Goal: Transaction & Acquisition: Purchase product/service

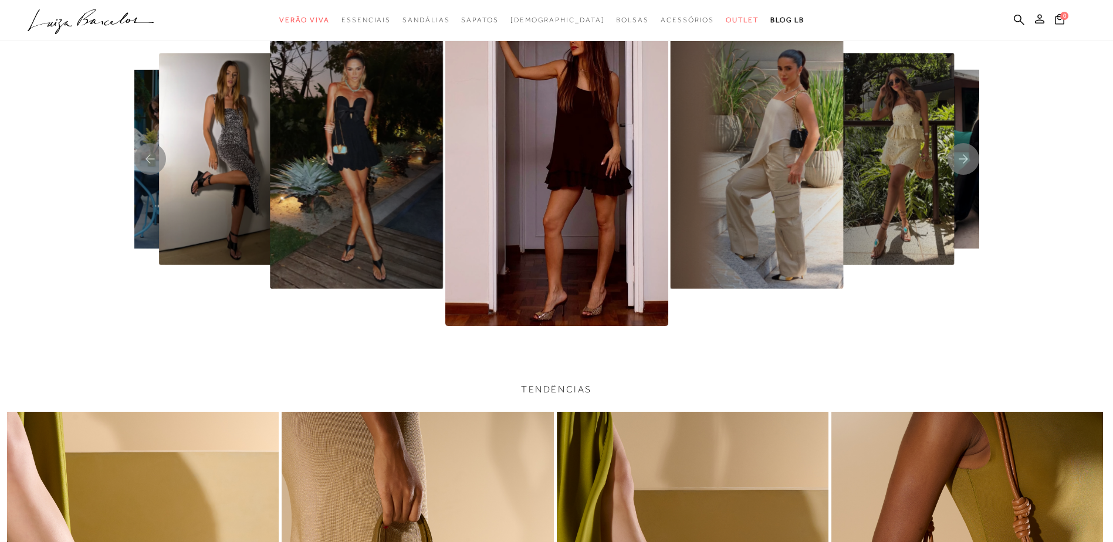
scroll to position [2768, 0]
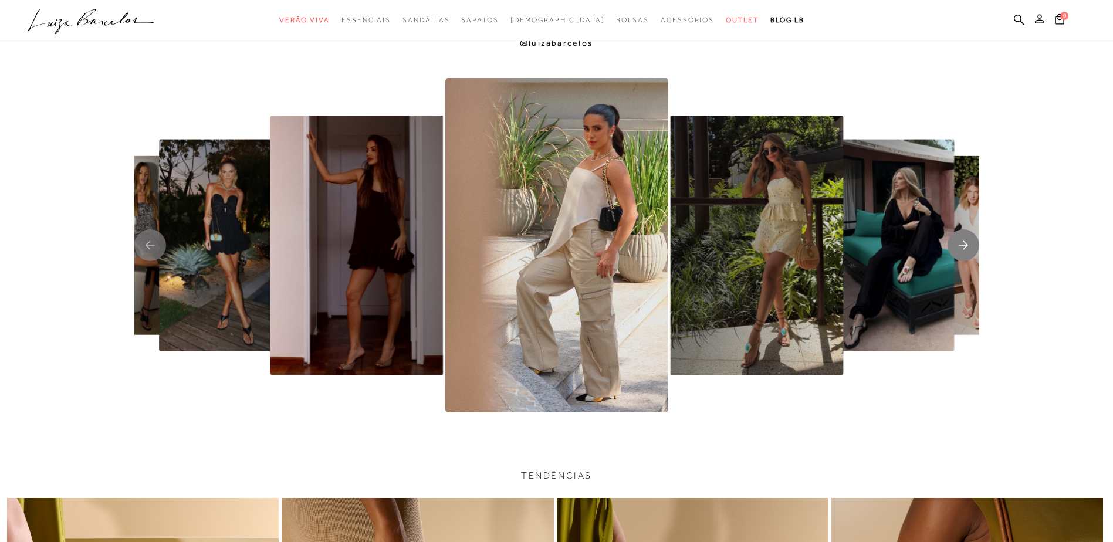
click at [962, 245] on rect "Next slide" at bounding box center [964, 245] width 32 height 32
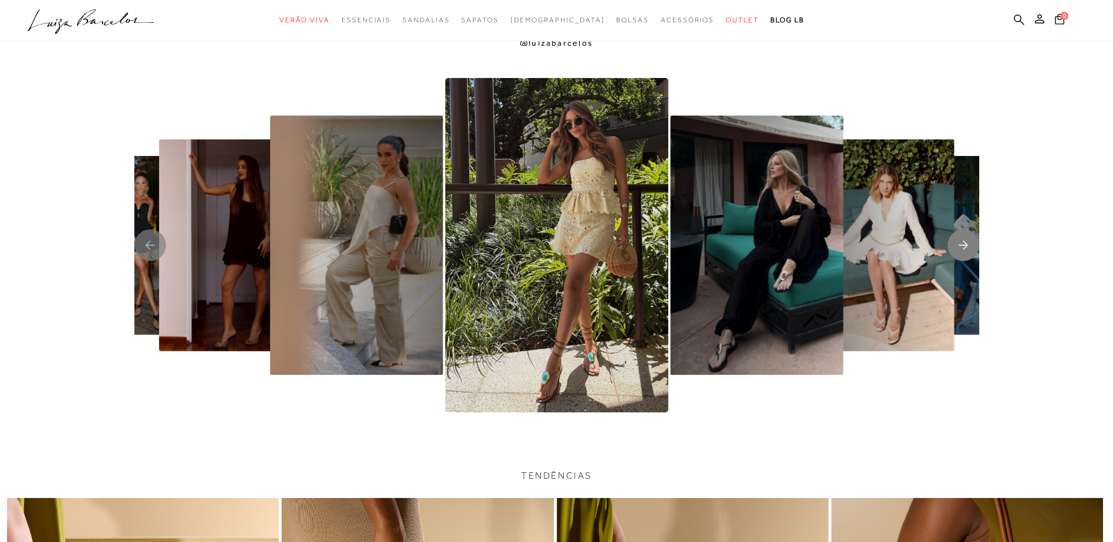
click at [962, 245] on rect "Next slide" at bounding box center [964, 245] width 32 height 32
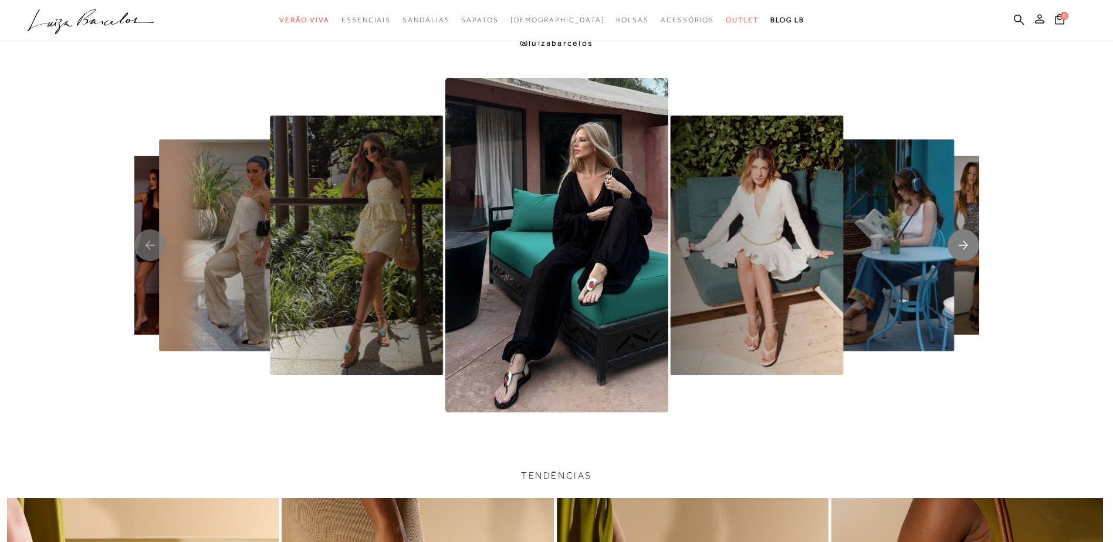
click at [962, 245] on rect "Next slide" at bounding box center [964, 245] width 32 height 32
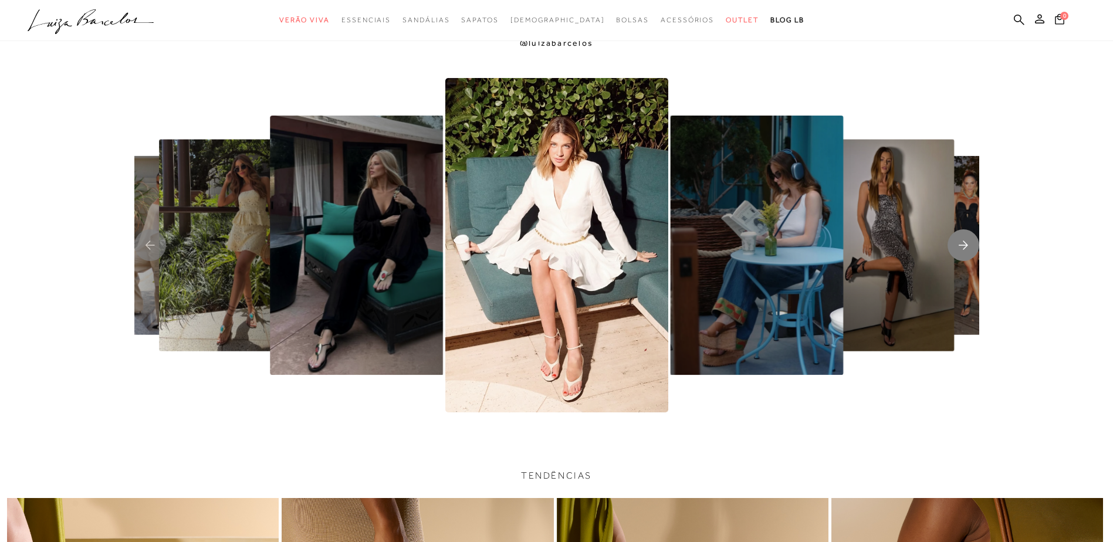
click at [962, 245] on rect "Next slide" at bounding box center [964, 245] width 32 height 32
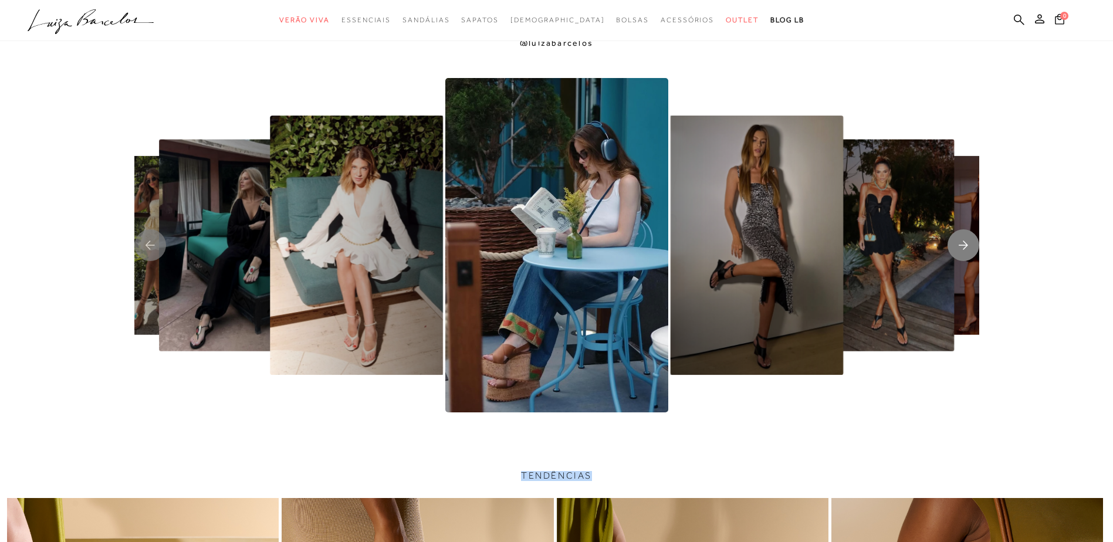
click at [962, 245] on rect "Next slide" at bounding box center [964, 245] width 32 height 32
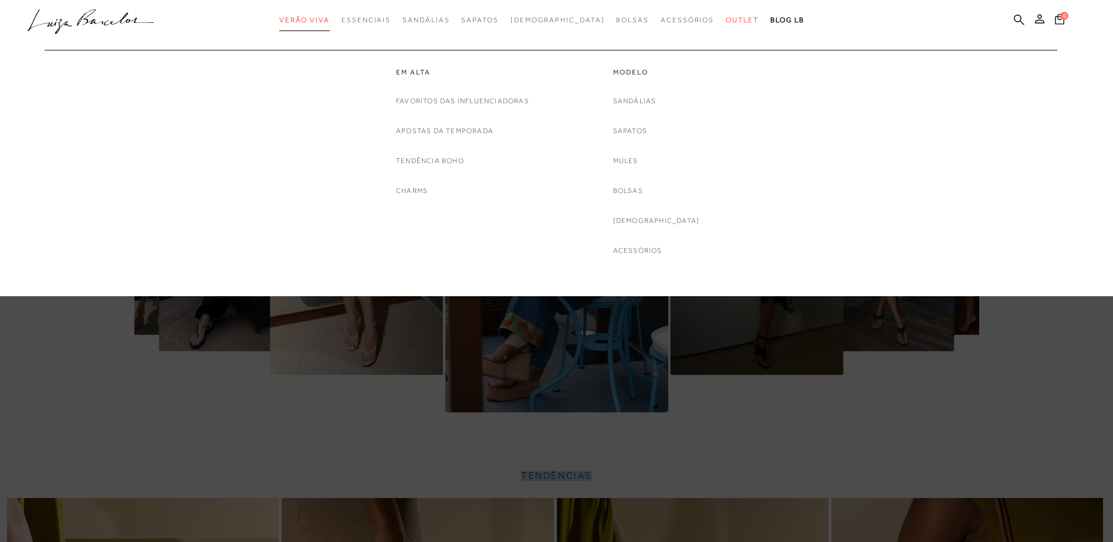
click at [330, 19] on span "Verão Viva" at bounding box center [304, 20] width 50 height 8
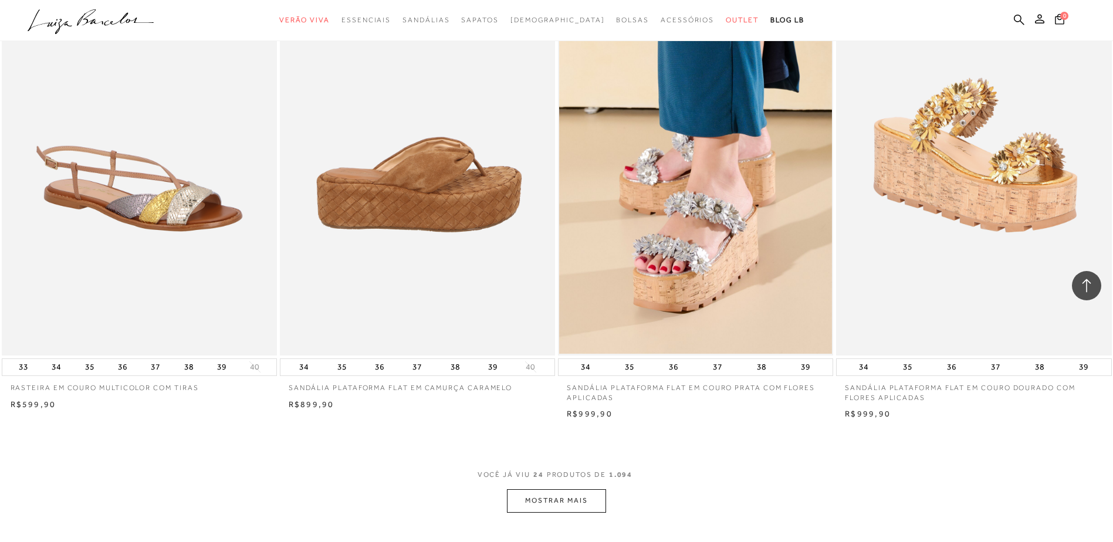
scroll to position [2582, 0]
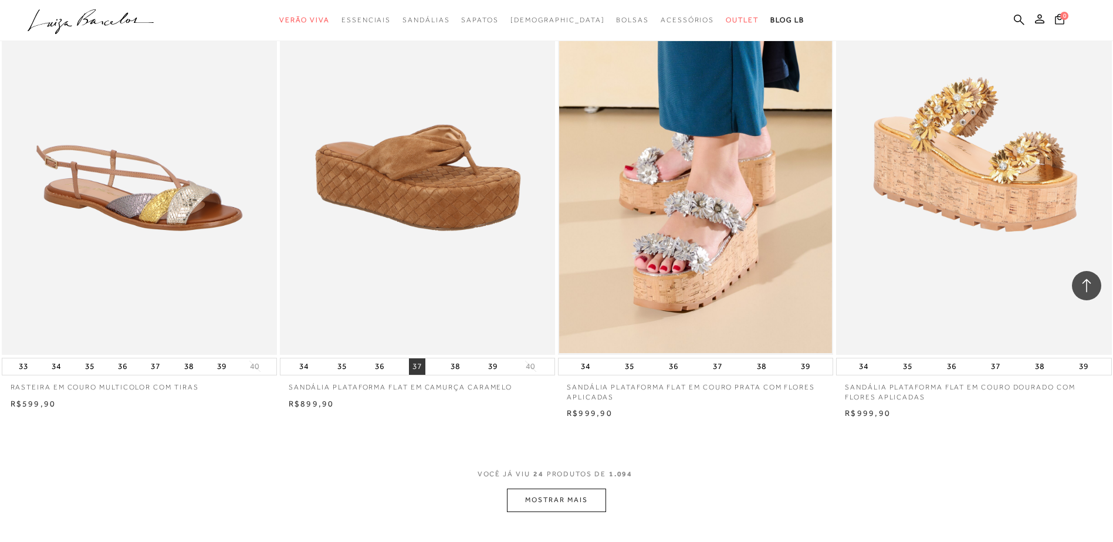
click at [414, 375] on button "37" at bounding box center [417, 367] width 16 height 16
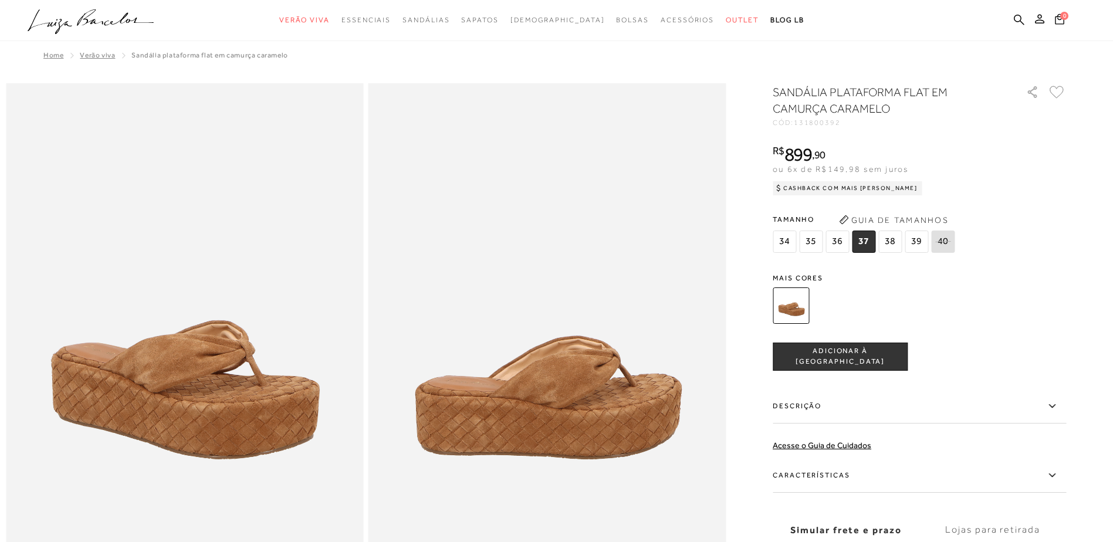
click at [1060, 92] on icon at bounding box center [1057, 92] width 15 height 13
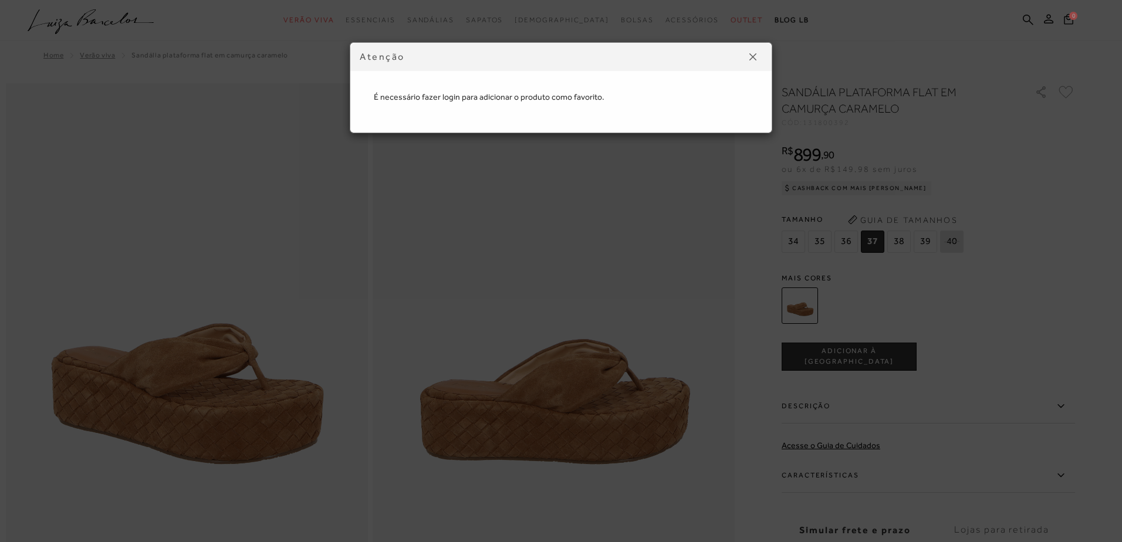
click at [751, 59] on img at bounding box center [752, 56] width 7 height 7
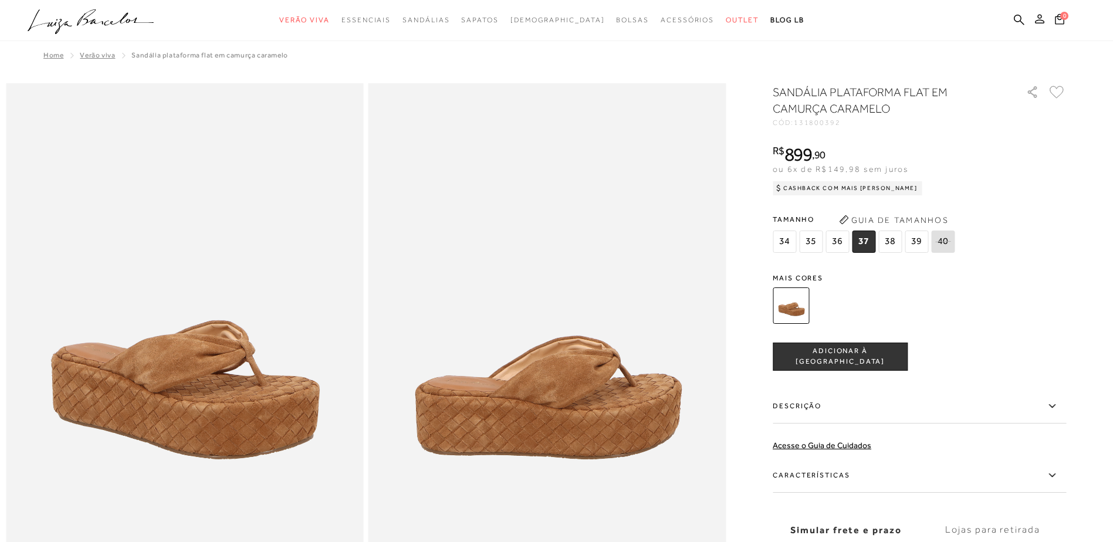
click at [1042, 19] on icon at bounding box center [1039, 18] width 9 height 9
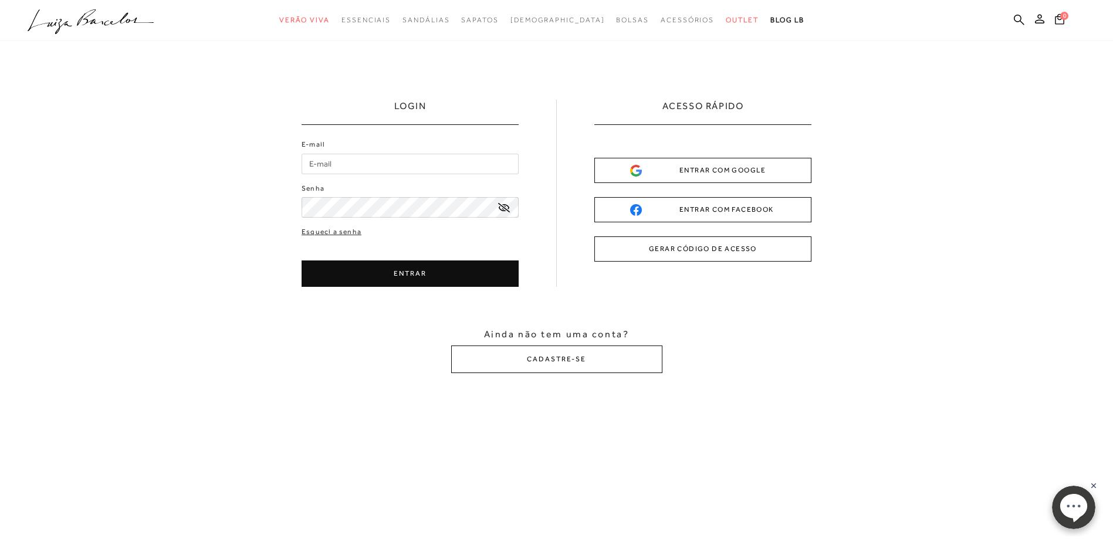
click at [338, 166] on input "E-mail" at bounding box center [410, 164] width 217 height 21
type input "[EMAIL_ADDRESS][DOMAIN_NAME]"
click at [392, 279] on button "ENTRAR" at bounding box center [410, 274] width 217 height 26
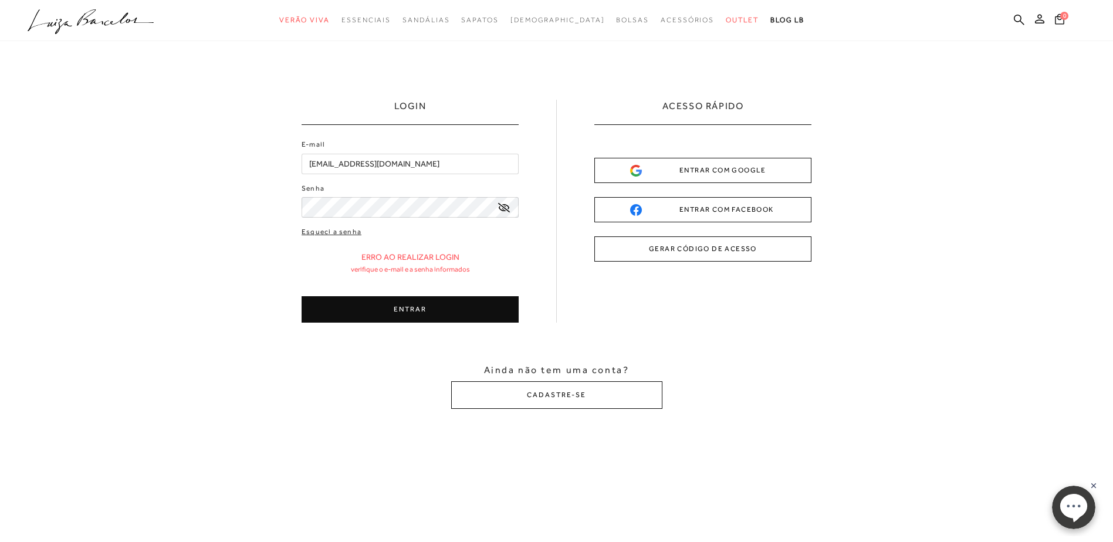
click at [387, 317] on button "ENTRAR" at bounding box center [410, 309] width 217 height 26
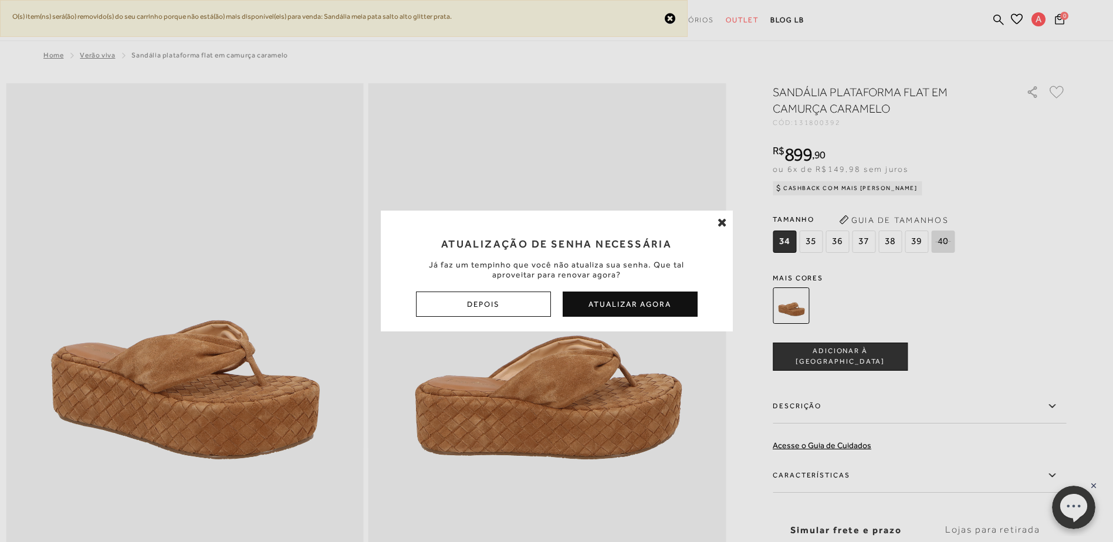
click at [618, 312] on button "Atualizar Agora" at bounding box center [630, 304] width 135 height 25
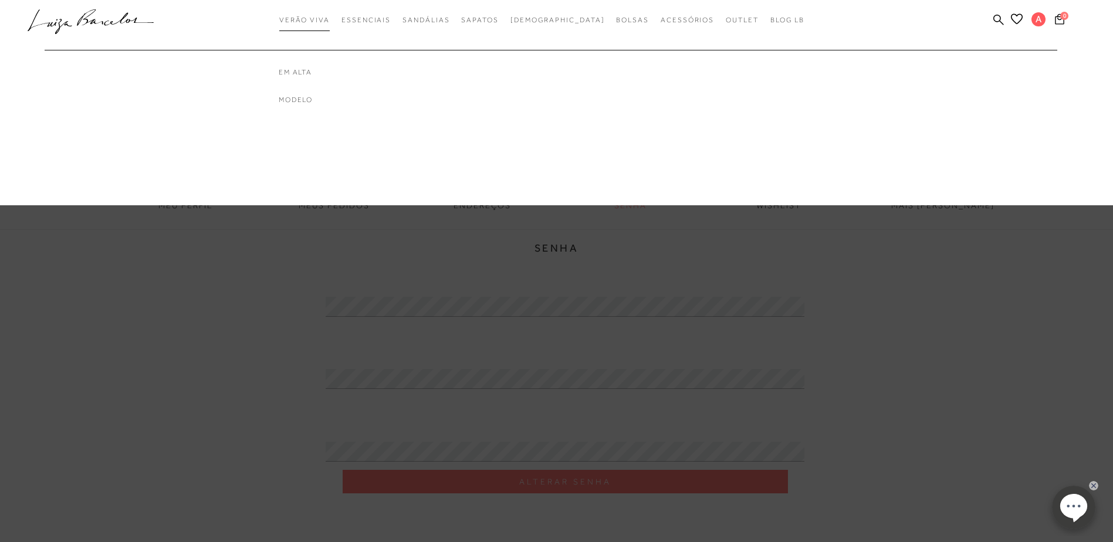
click at [323, 21] on span "Verão Viva" at bounding box center [304, 20] width 50 height 8
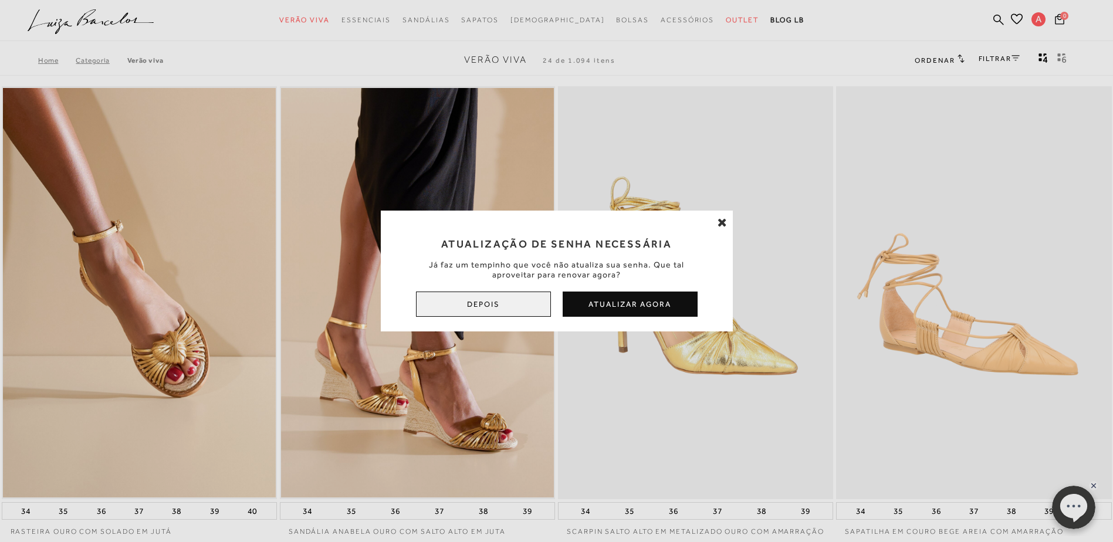
click at [467, 303] on button "Depois" at bounding box center [483, 304] width 135 height 25
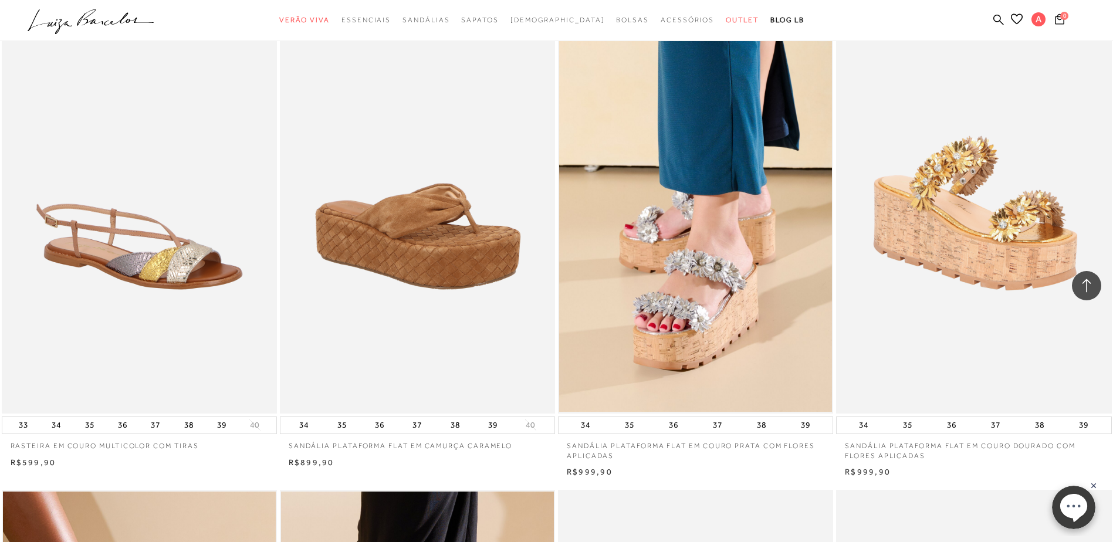
scroll to position [2582, 0]
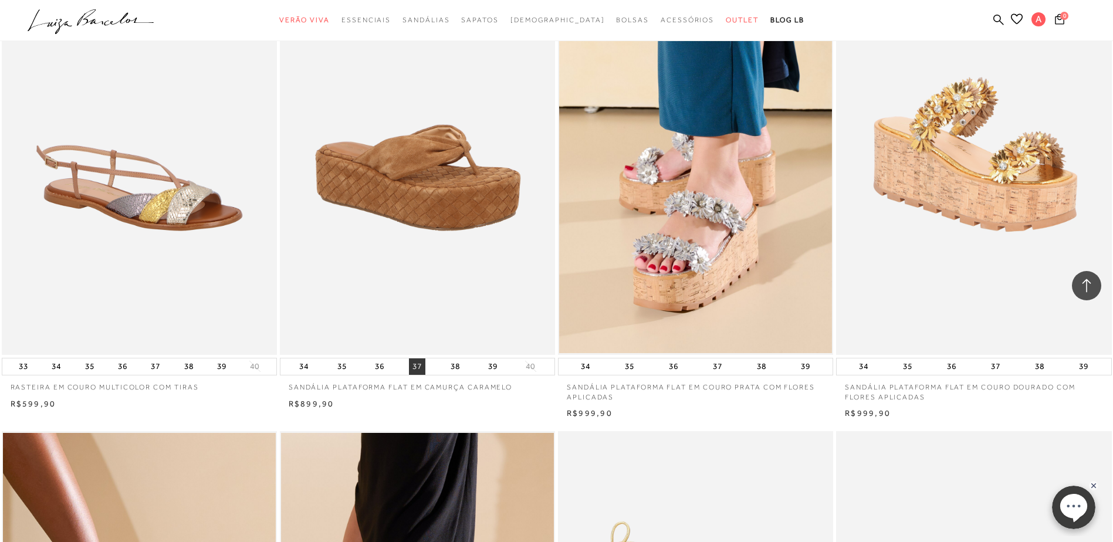
click at [417, 375] on button "37" at bounding box center [417, 367] width 16 height 16
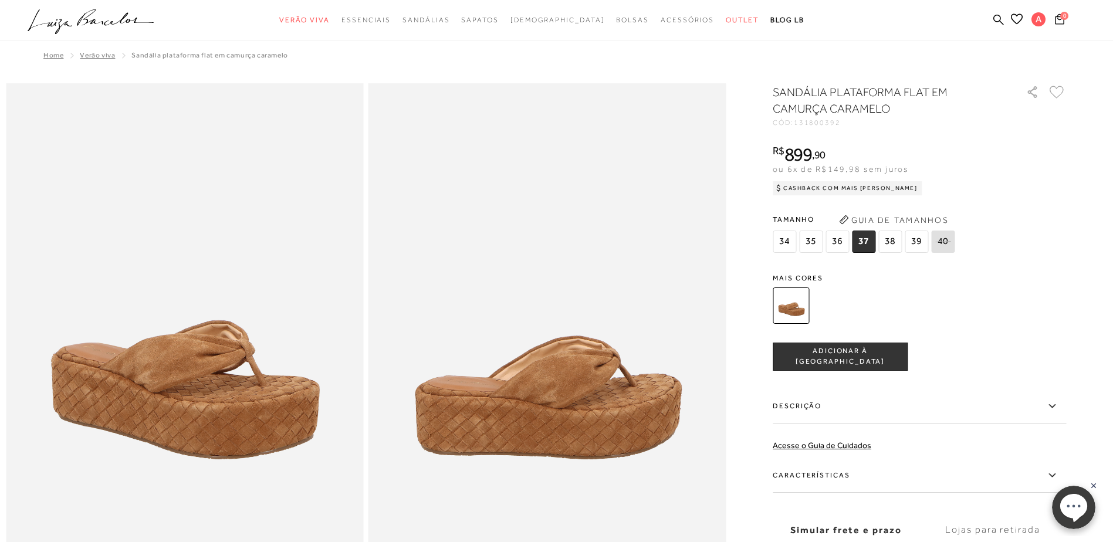
click at [1063, 89] on icon at bounding box center [1057, 92] width 15 height 13
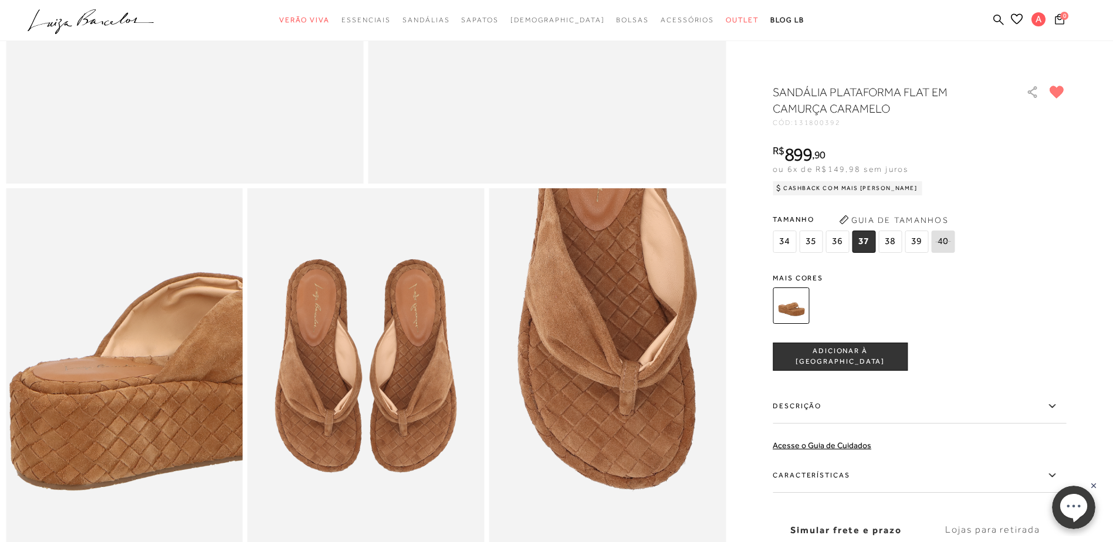
scroll to position [411, 0]
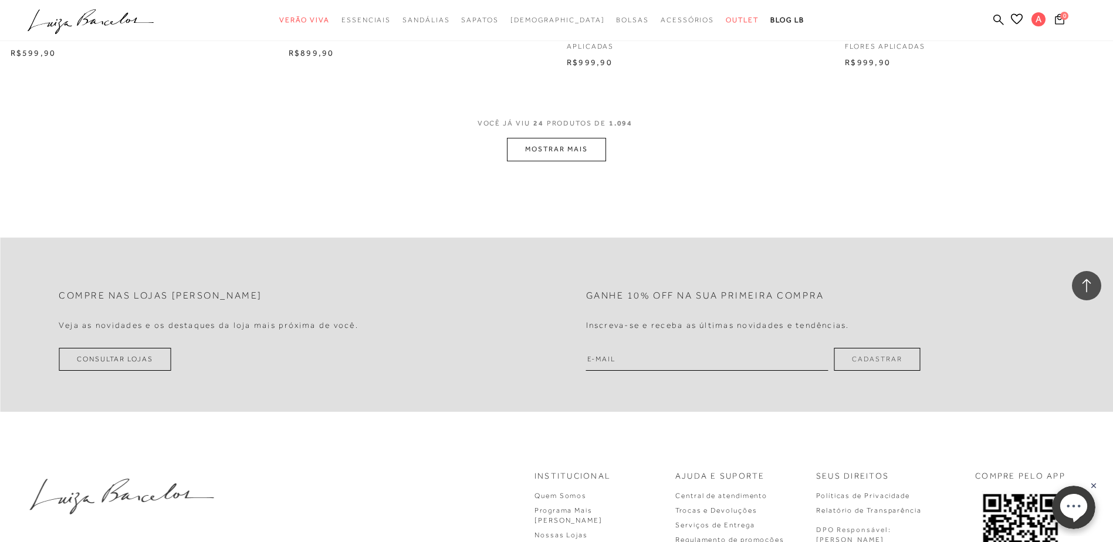
scroll to position [2782, 0]
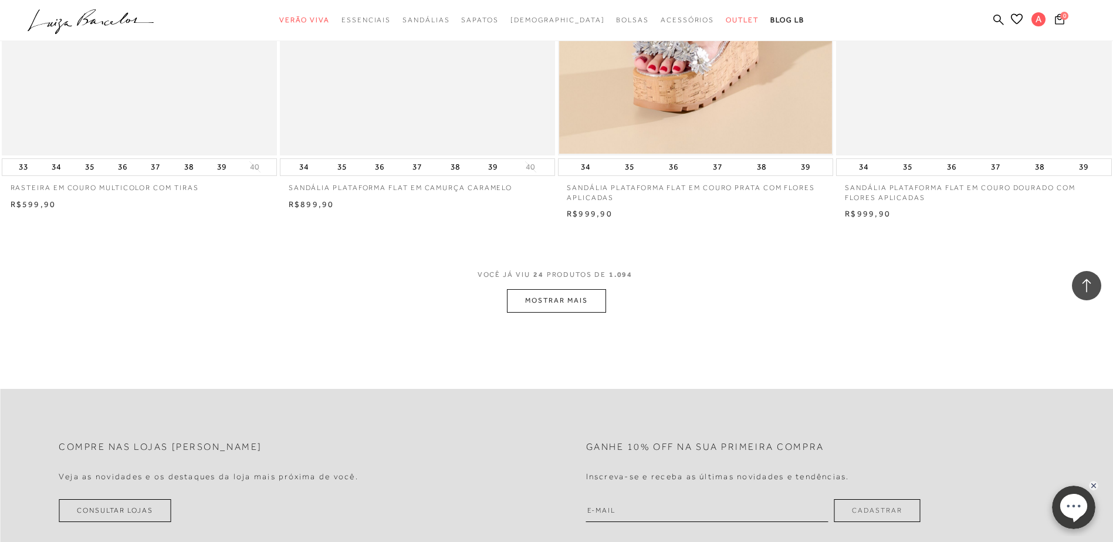
click at [569, 312] on button "MOSTRAR MAIS" at bounding box center [556, 300] width 99 height 23
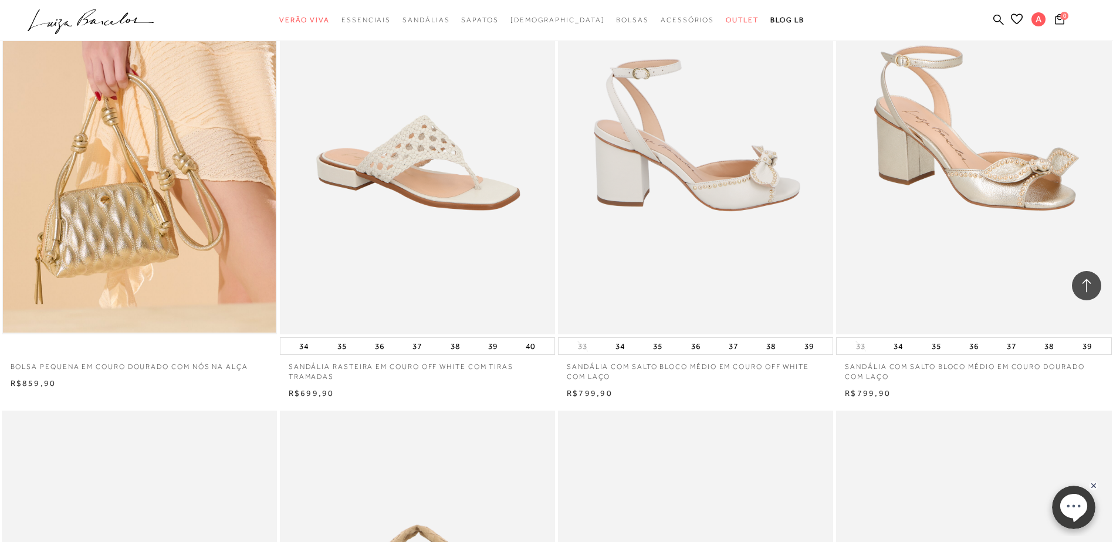
scroll to position [4131, 0]
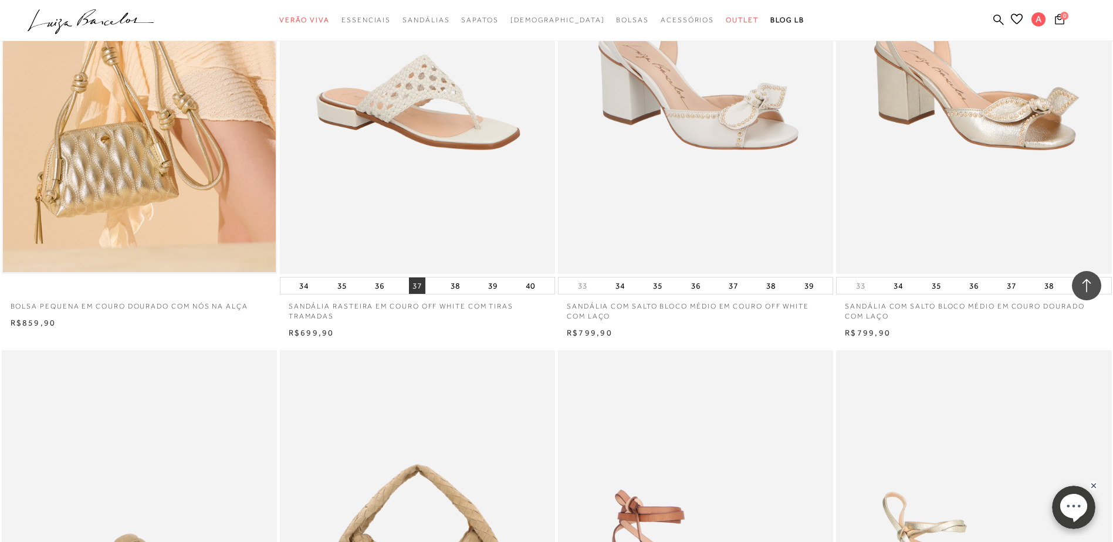
click at [413, 294] on button "37" at bounding box center [417, 286] width 16 height 16
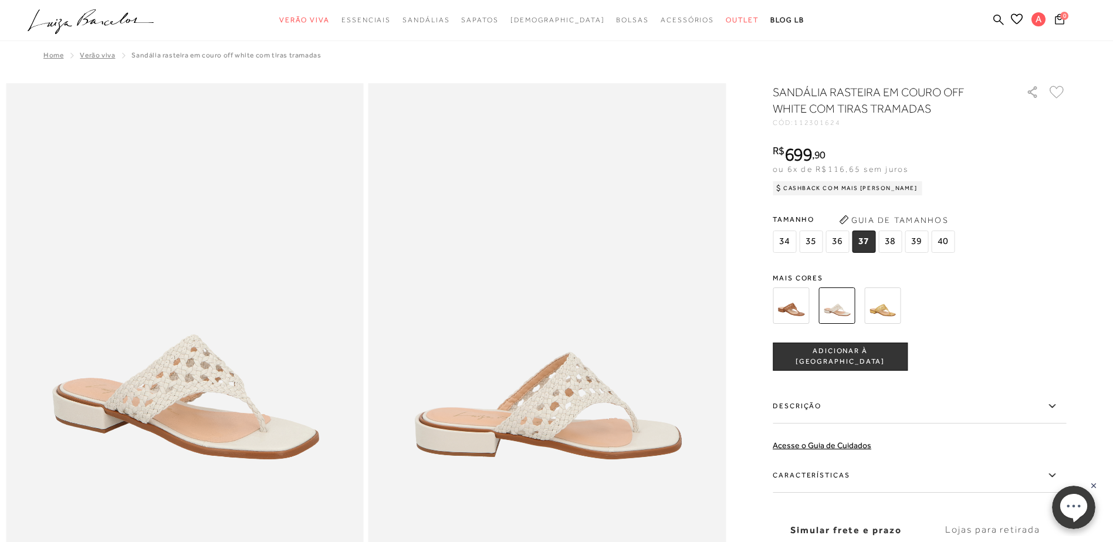
click at [1062, 92] on icon at bounding box center [1057, 92] width 15 height 13
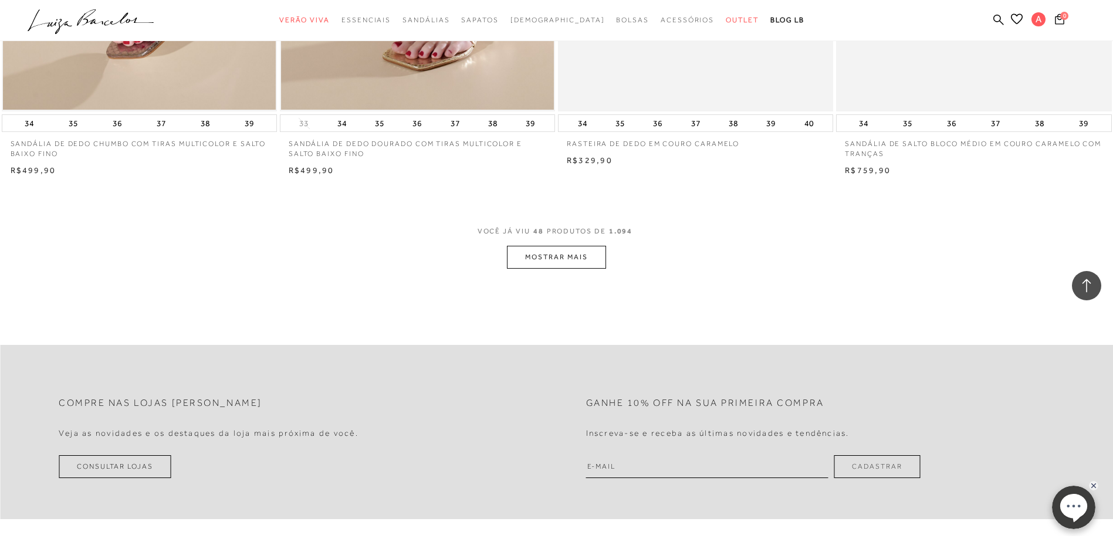
scroll to position [5810, 0]
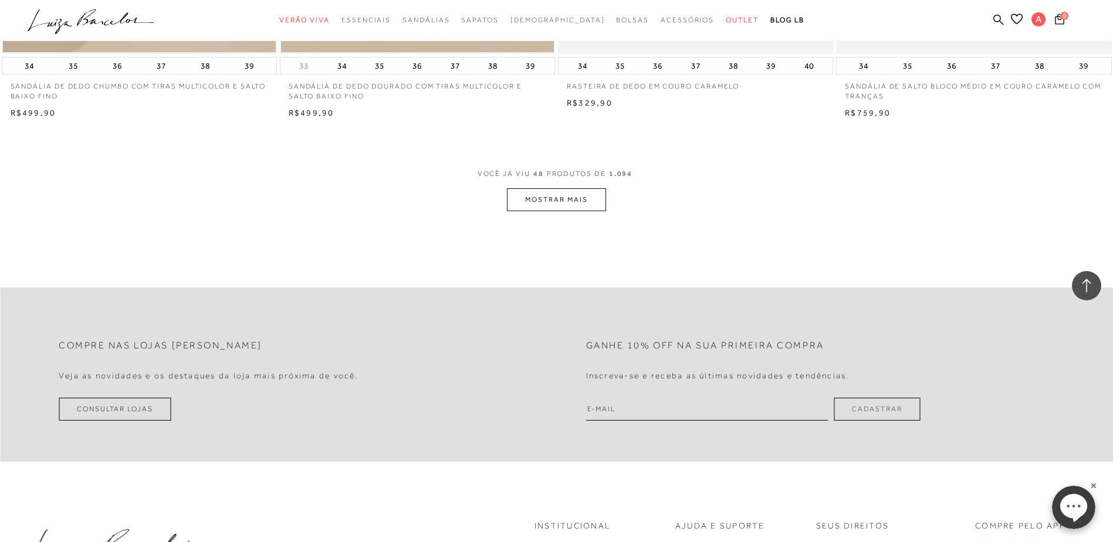
click at [534, 209] on button "MOSTRAR MAIS" at bounding box center [556, 199] width 99 height 23
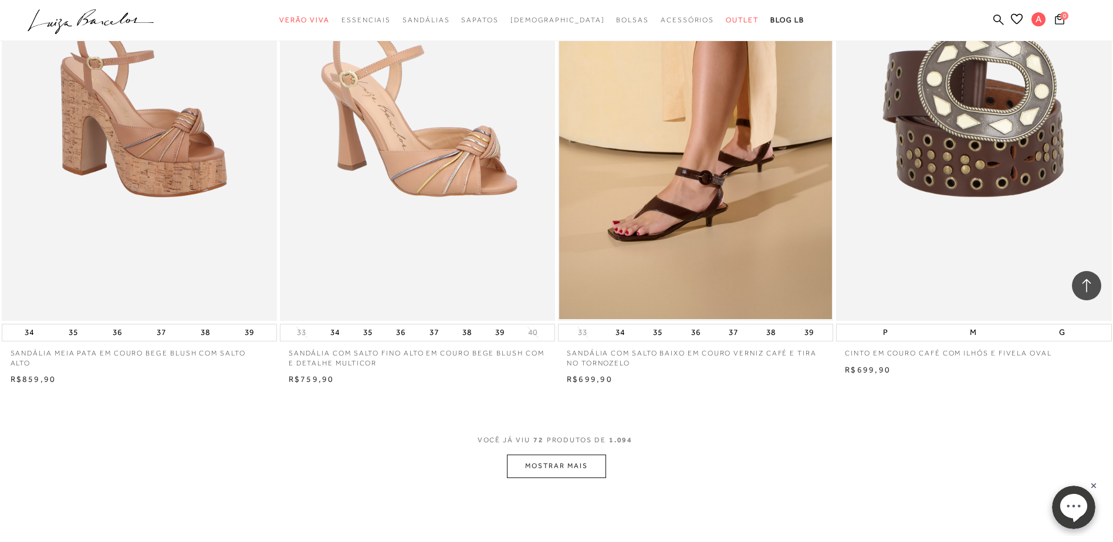
scroll to position [8509, 0]
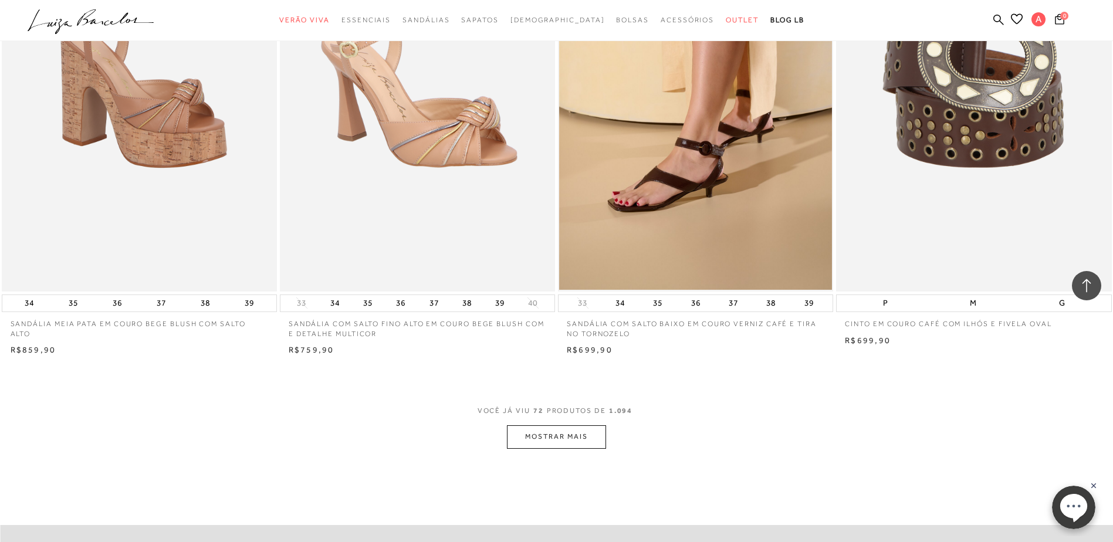
click at [554, 448] on button "MOSTRAR MAIS" at bounding box center [556, 436] width 99 height 23
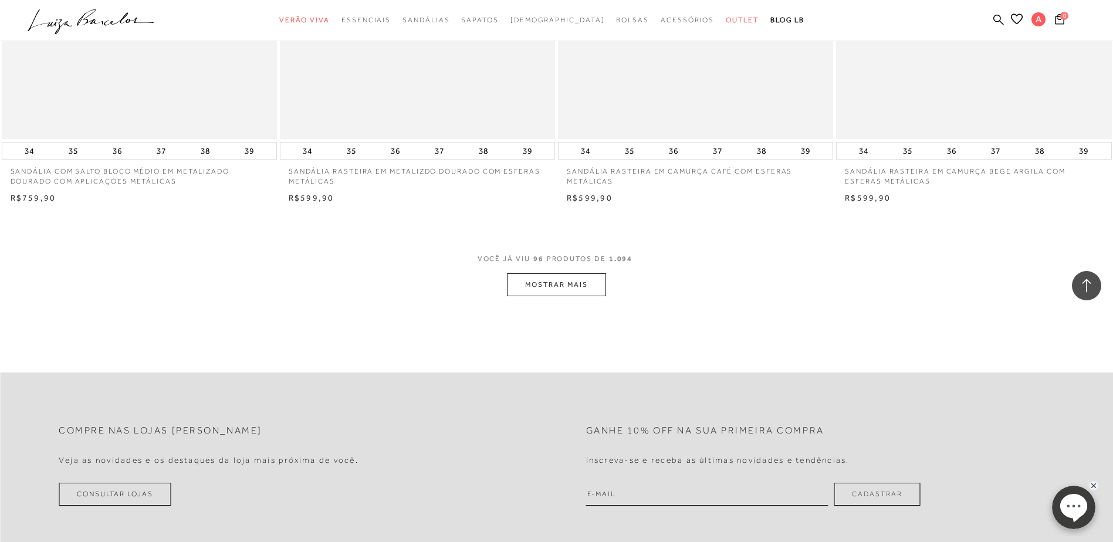
scroll to position [11620, 0]
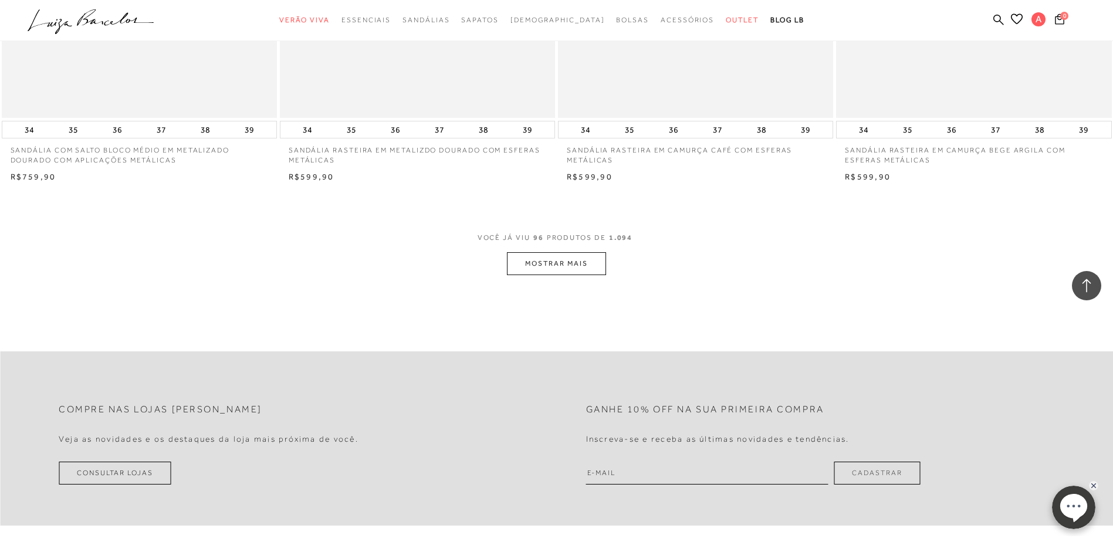
click at [566, 275] on button "MOSTRAR MAIS" at bounding box center [556, 263] width 99 height 23
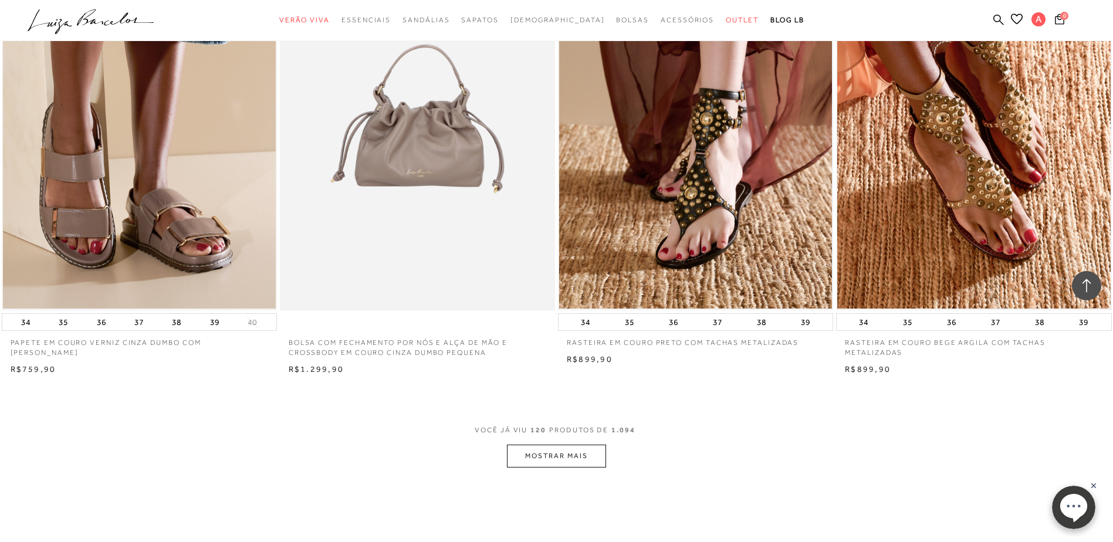
scroll to position [14671, 0]
